Goal: Information Seeking & Learning: Learn about a topic

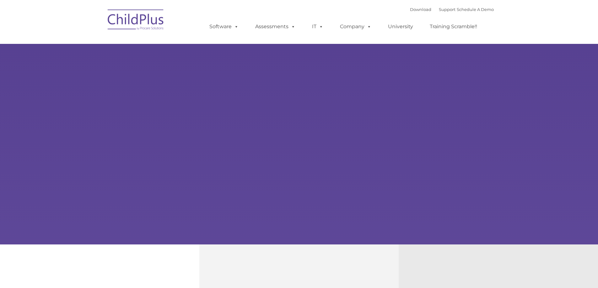
select select "MEDIUM"
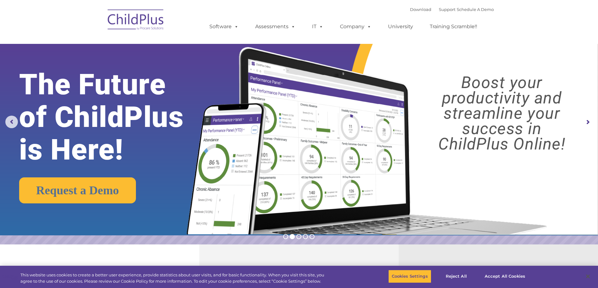
click at [584, 122] on rs-arrow at bounding box center [587, 122] width 13 height 13
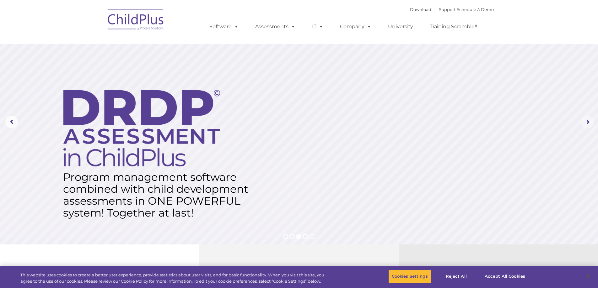
click at [584, 122] on rs-arrow at bounding box center [587, 122] width 13 height 13
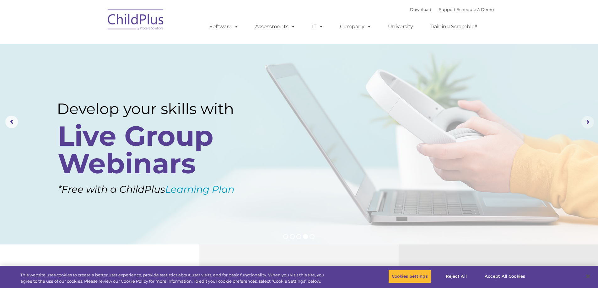
click at [584, 122] on rs-arrow at bounding box center [587, 122] width 13 height 13
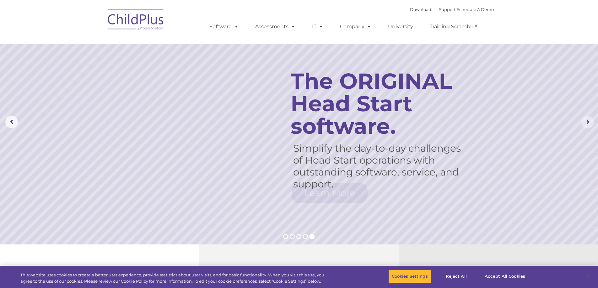
click at [584, 122] on rs-arrow at bounding box center [587, 122] width 13 height 13
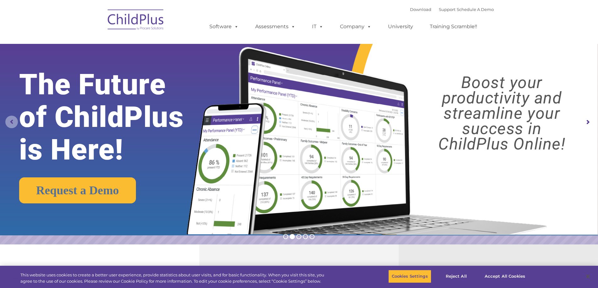
click at [6, 121] on rs-arrow at bounding box center [11, 122] width 13 height 13
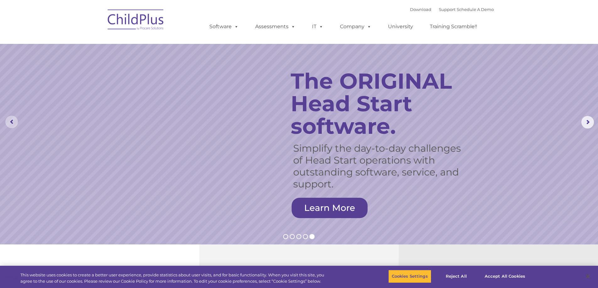
click at [9, 127] on rs-arrow at bounding box center [11, 122] width 13 height 13
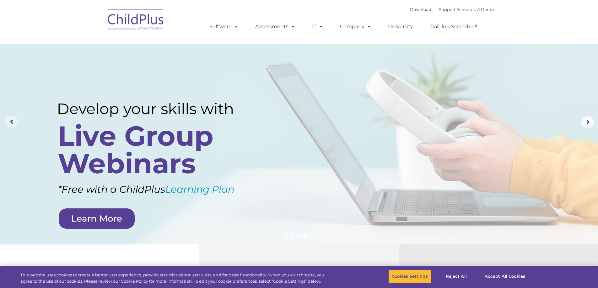
click at [10, 125] on rs-arrow at bounding box center [11, 122] width 13 height 13
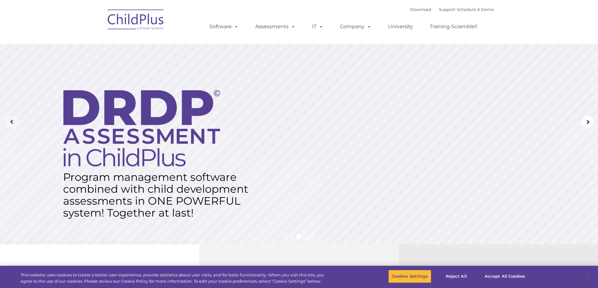
click at [10, 125] on rs-arrow at bounding box center [11, 122] width 13 height 13
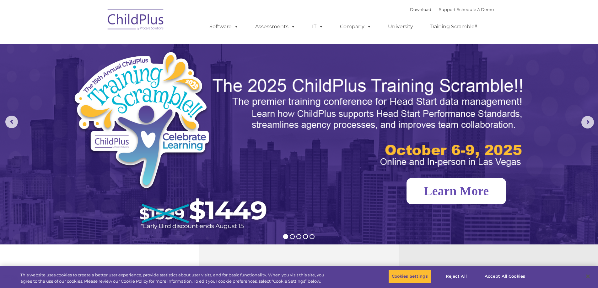
click at [468, 197] on link "Learn More" at bounding box center [455, 191] width 99 height 26
